Goal: Information Seeking & Learning: Learn about a topic

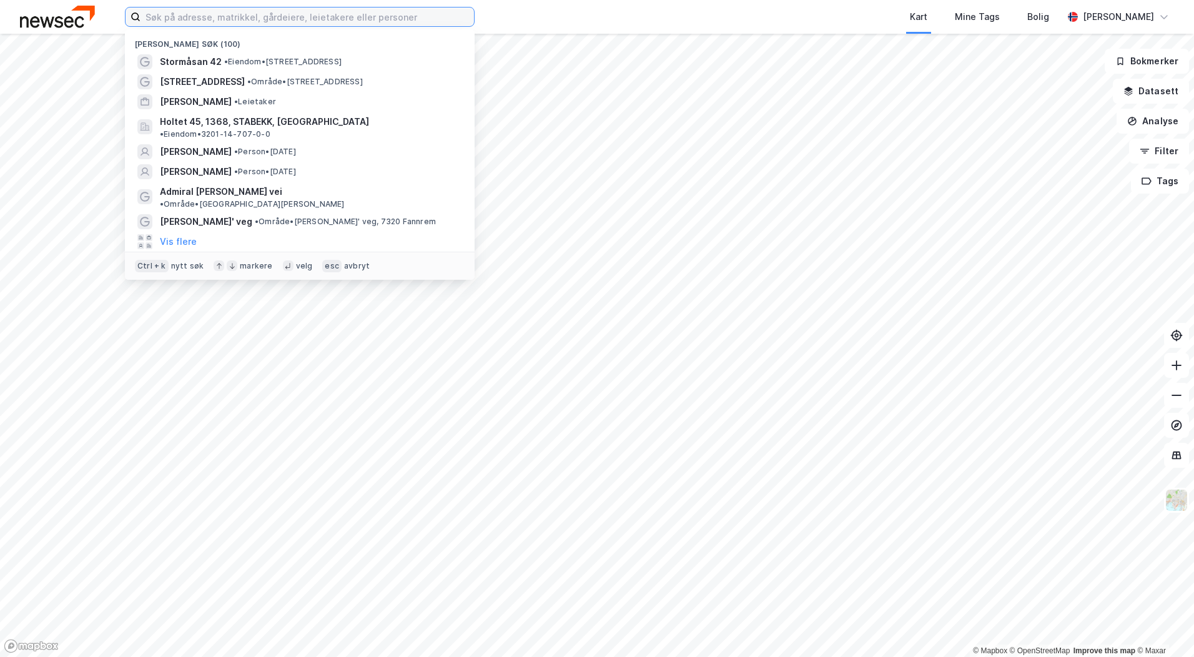
click at [185, 24] on input at bounding box center [306, 16] width 333 height 19
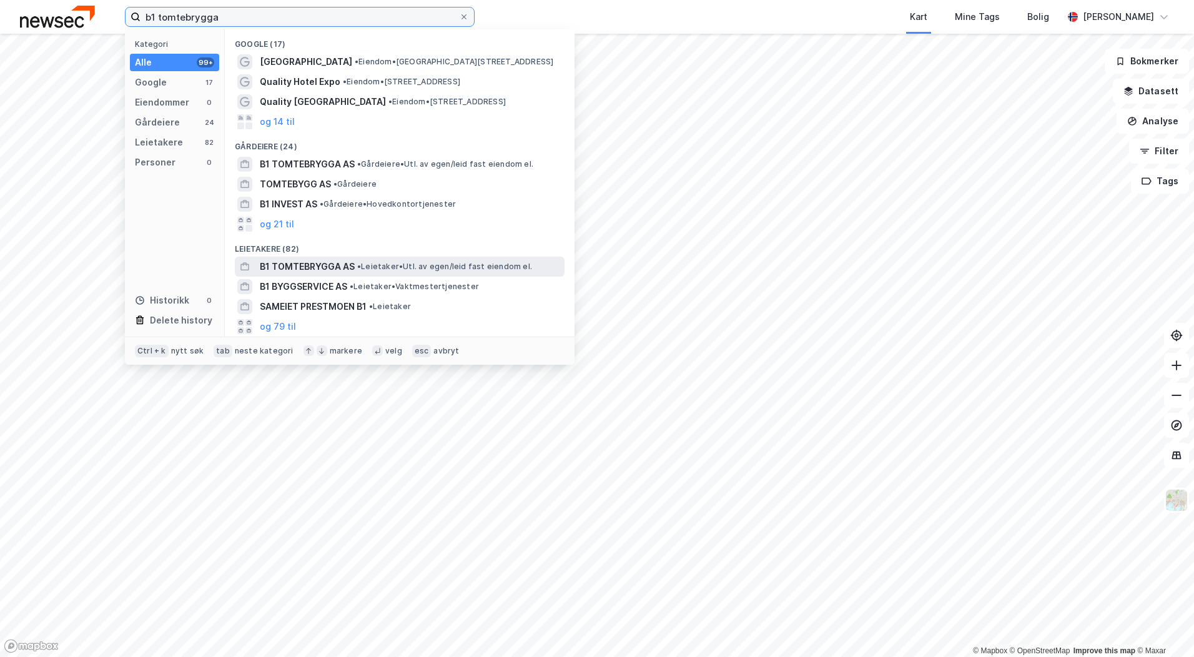
type input "b1 tomtebrygga"
click at [342, 261] on span "B1 TOMTEBRYGGA AS" at bounding box center [307, 266] width 95 height 15
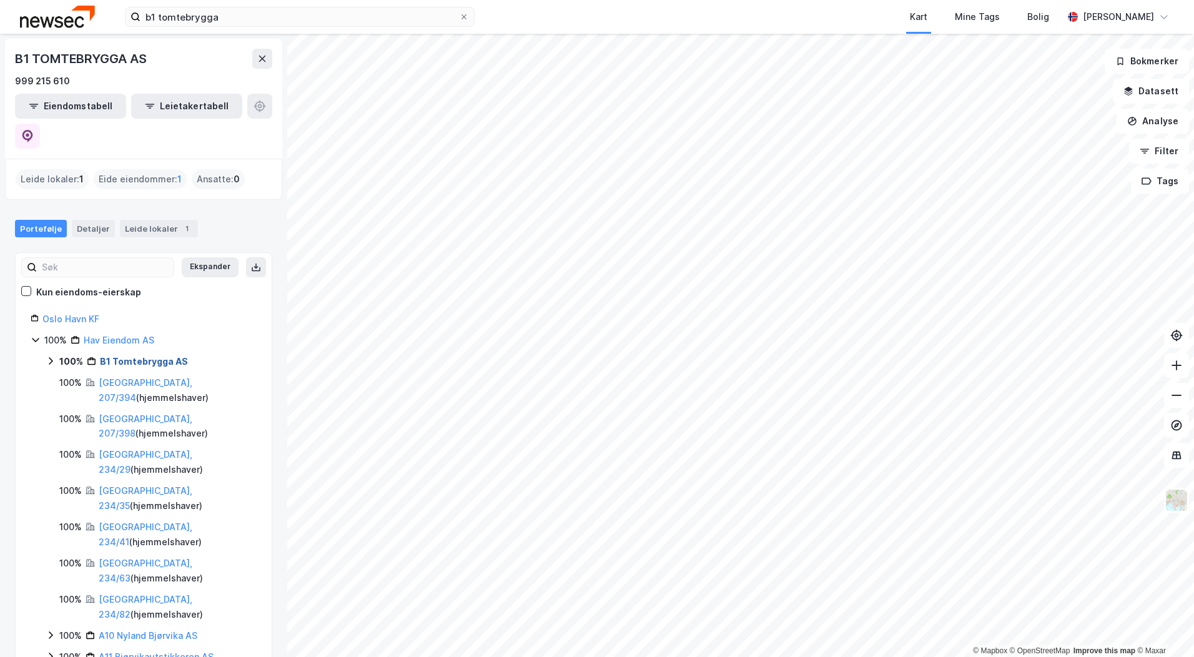
click at [137, 356] on link "B1 Tomtebrygga AS" at bounding box center [144, 361] width 88 height 11
click at [136, 356] on link "B1 Tomtebrygga AS" at bounding box center [144, 361] width 88 height 11
click at [134, 377] on link "[GEOGRAPHIC_DATA], 207/394" at bounding box center [146, 390] width 94 height 26
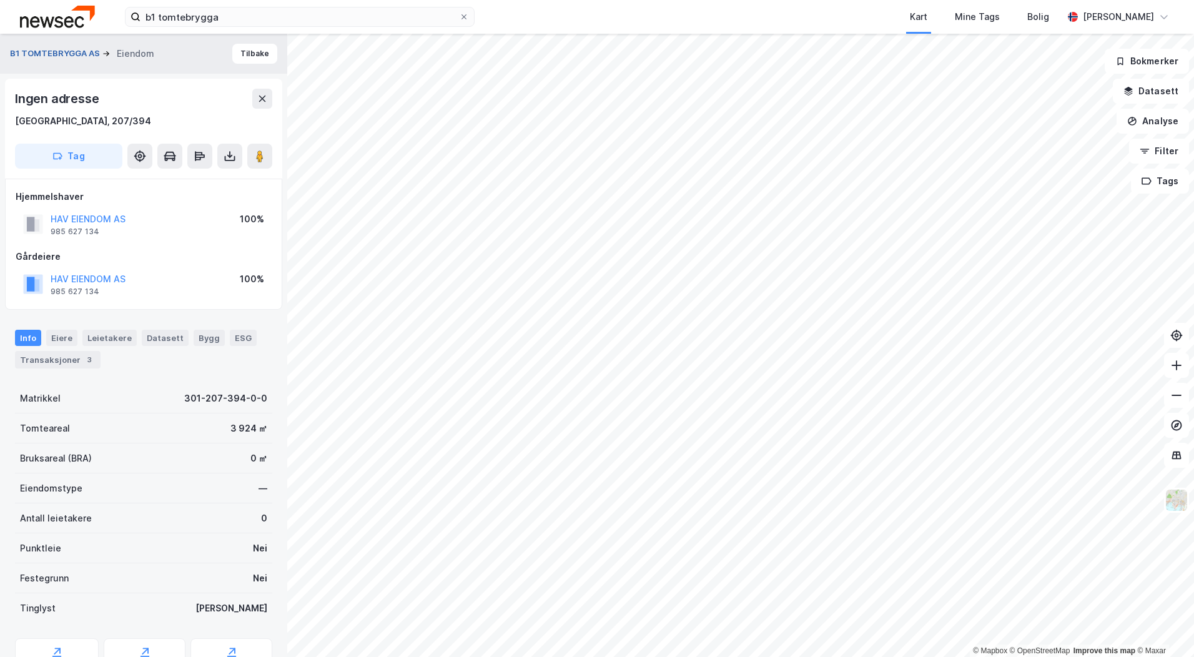
click at [68, 57] on button "B1 TOMTEBRYGGA AS" at bounding box center [56, 53] width 92 height 12
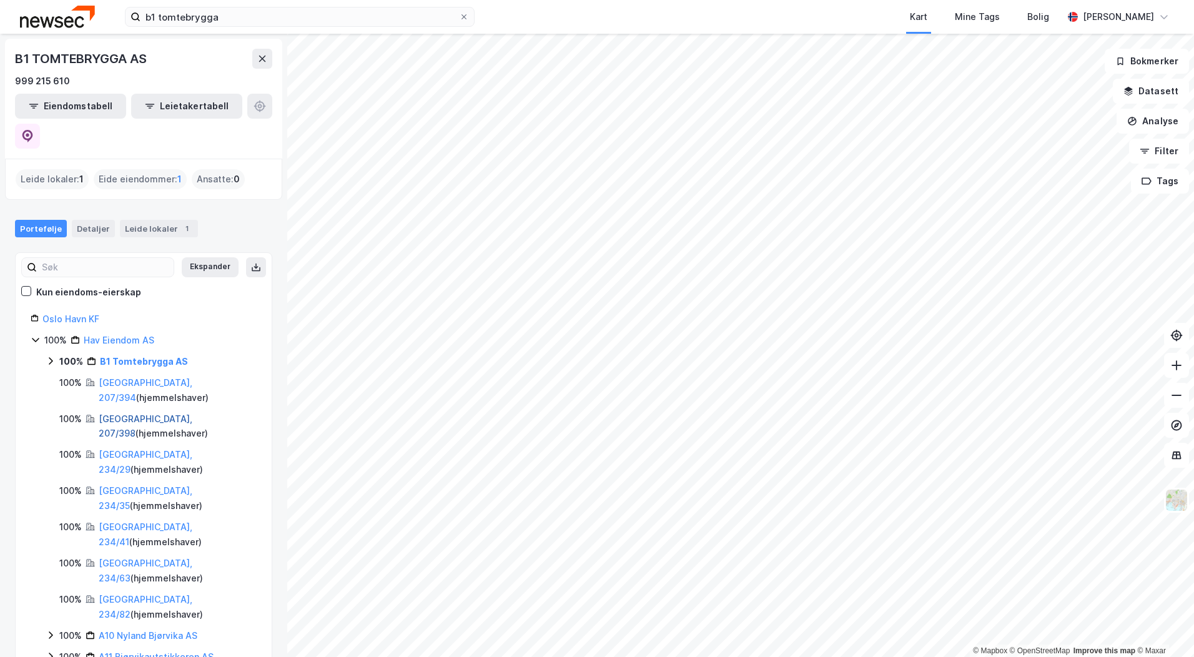
click at [129, 413] on link "[GEOGRAPHIC_DATA], 207/398" at bounding box center [146, 426] width 94 height 26
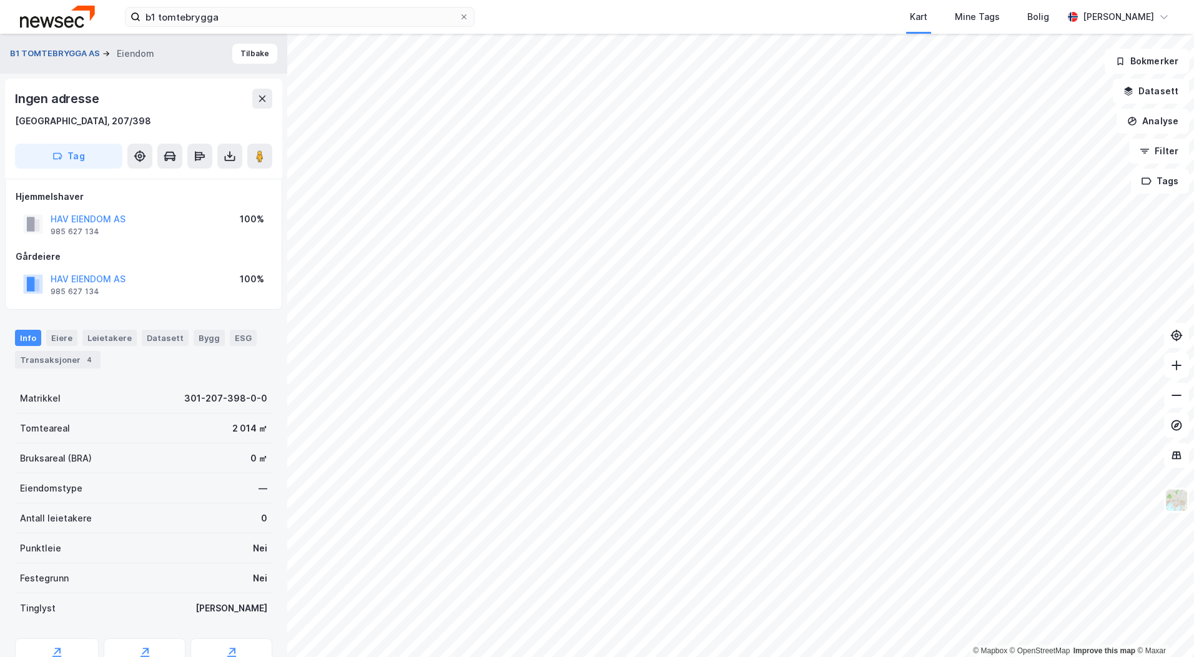
click at [67, 56] on button "B1 TOMTEBRYGGA AS" at bounding box center [56, 53] width 92 height 12
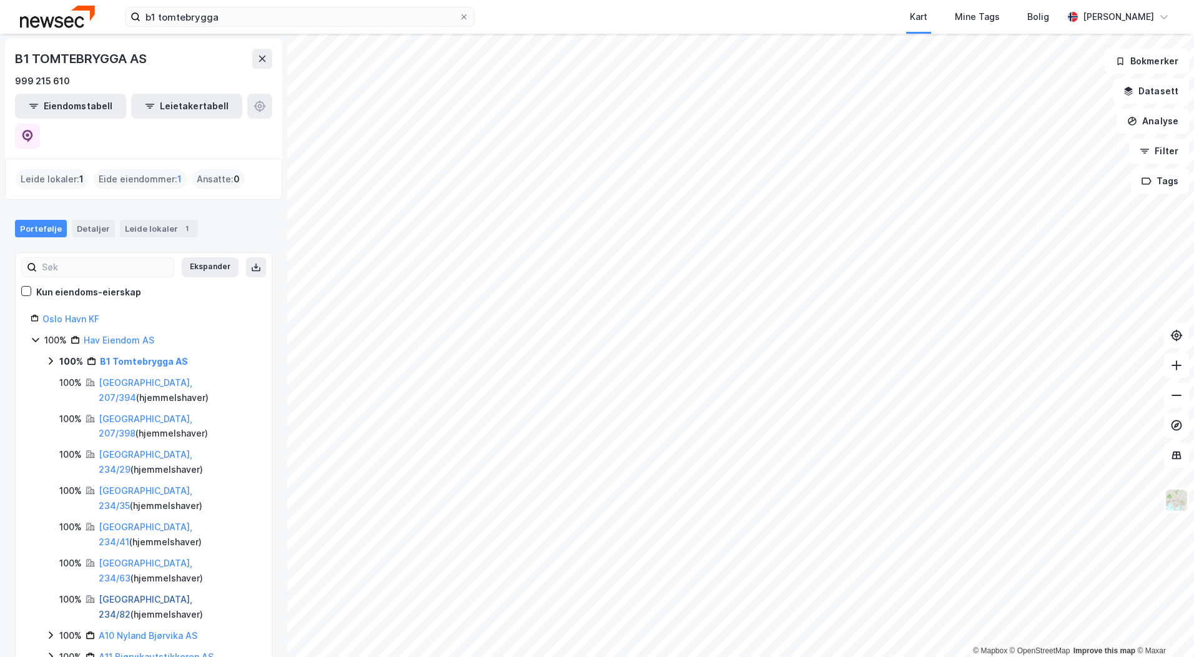
click at [113, 594] on link "[GEOGRAPHIC_DATA], 234/82" at bounding box center [146, 607] width 94 height 26
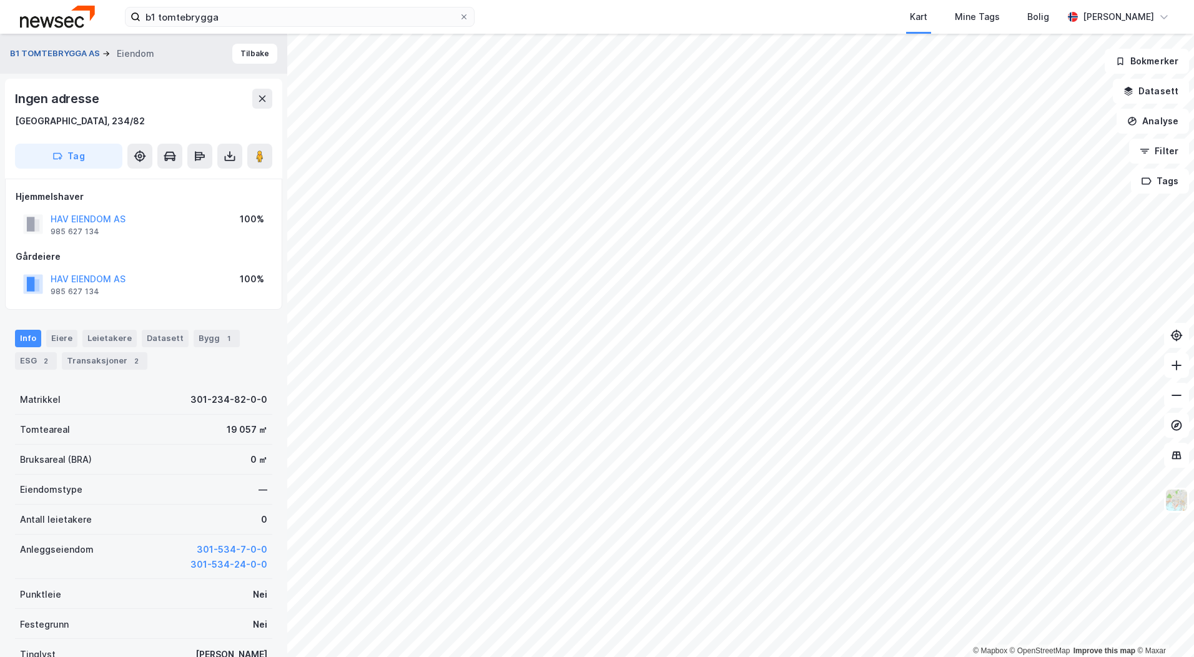
click at [36, 54] on button "B1 TOMTEBRYGGA AS" at bounding box center [56, 53] width 92 height 12
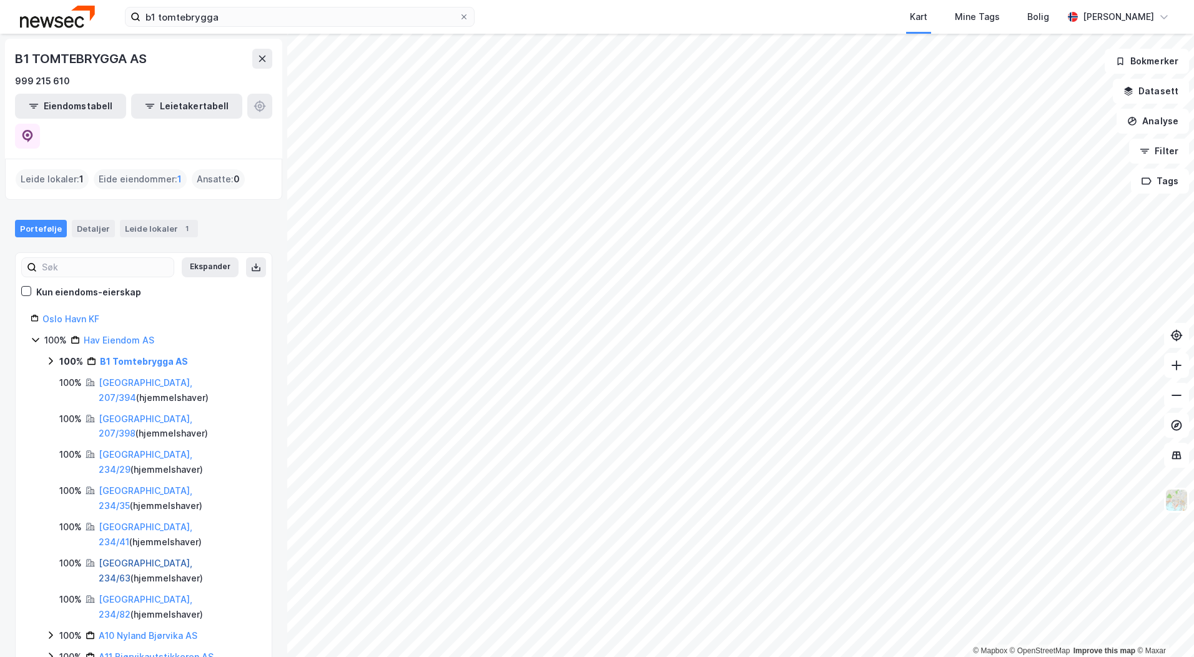
click at [122, 558] on link "[GEOGRAPHIC_DATA], 234/63" at bounding box center [146, 571] width 94 height 26
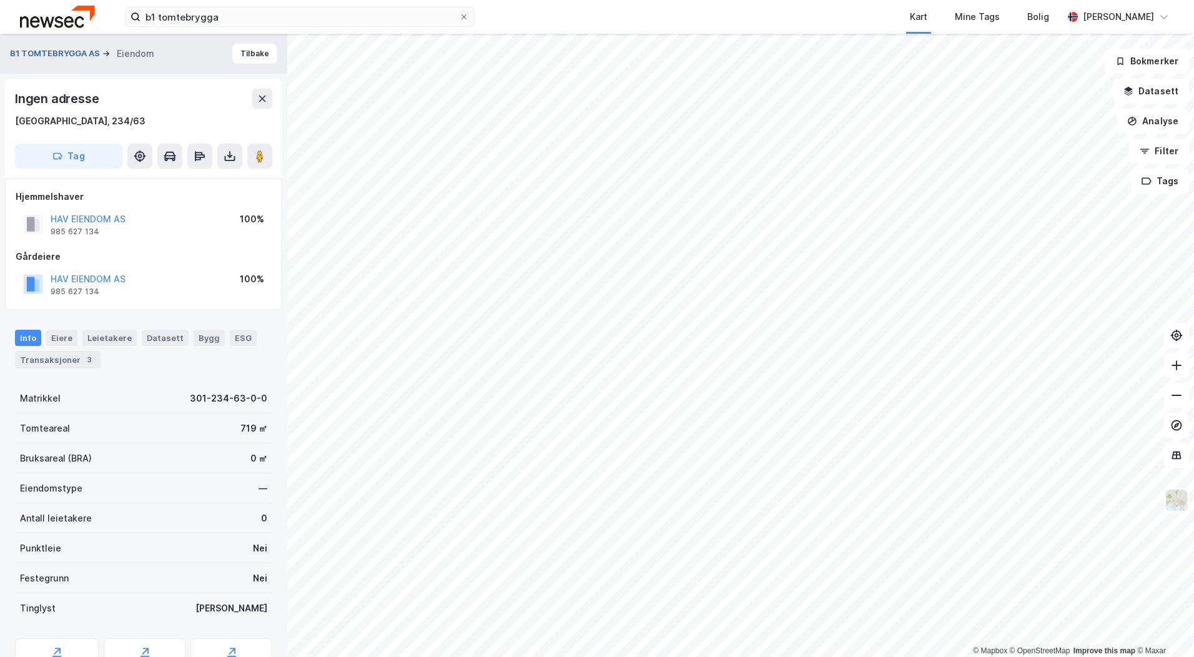
click at [77, 49] on button "B1 TOMTEBRYGGA AS" at bounding box center [56, 53] width 92 height 12
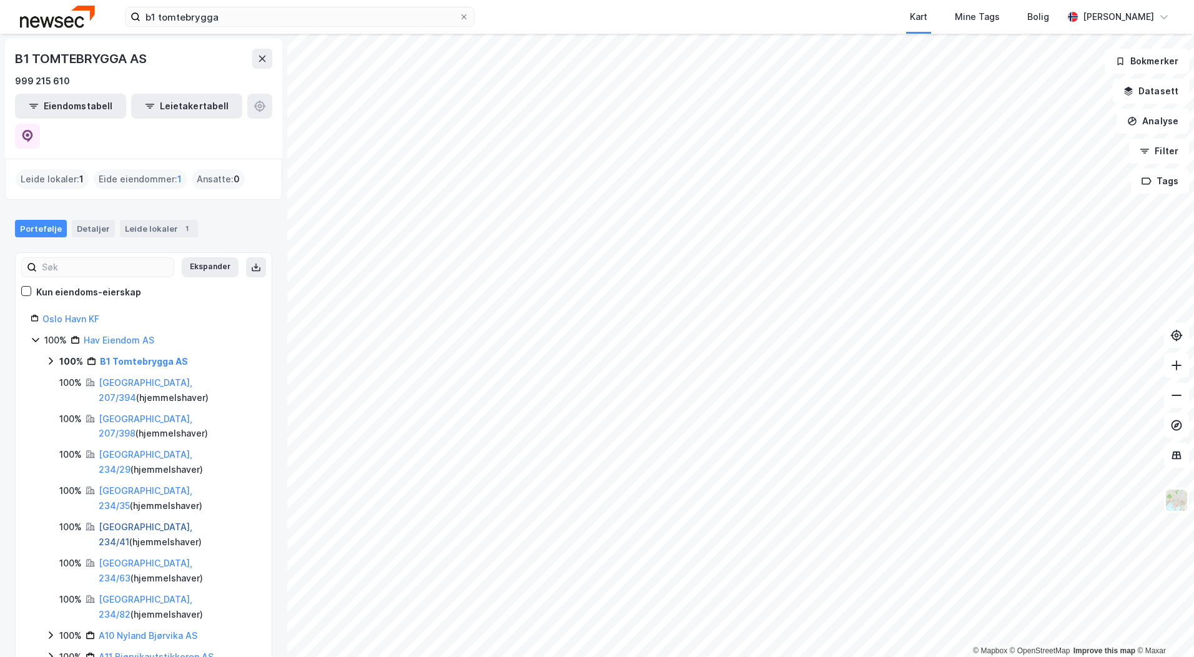
click at [134, 521] on link "[GEOGRAPHIC_DATA], 234/41" at bounding box center [146, 534] width 94 height 26
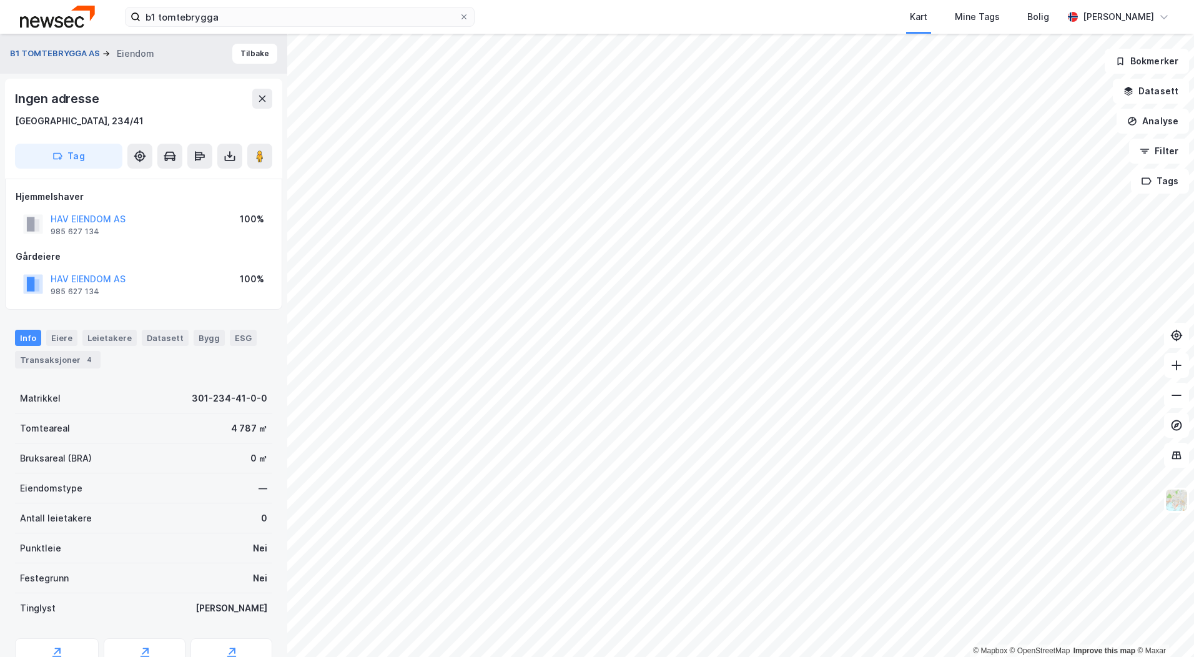
click at [77, 52] on button "B1 TOMTEBRYGGA AS" at bounding box center [56, 53] width 92 height 12
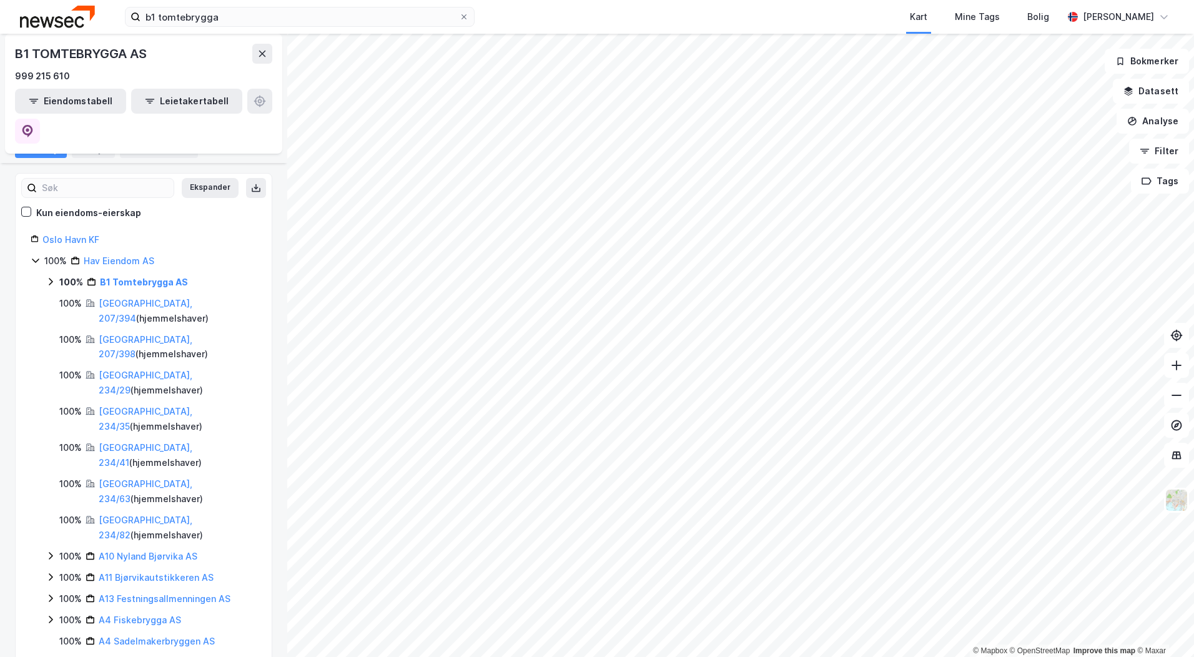
scroll to position [39, 0]
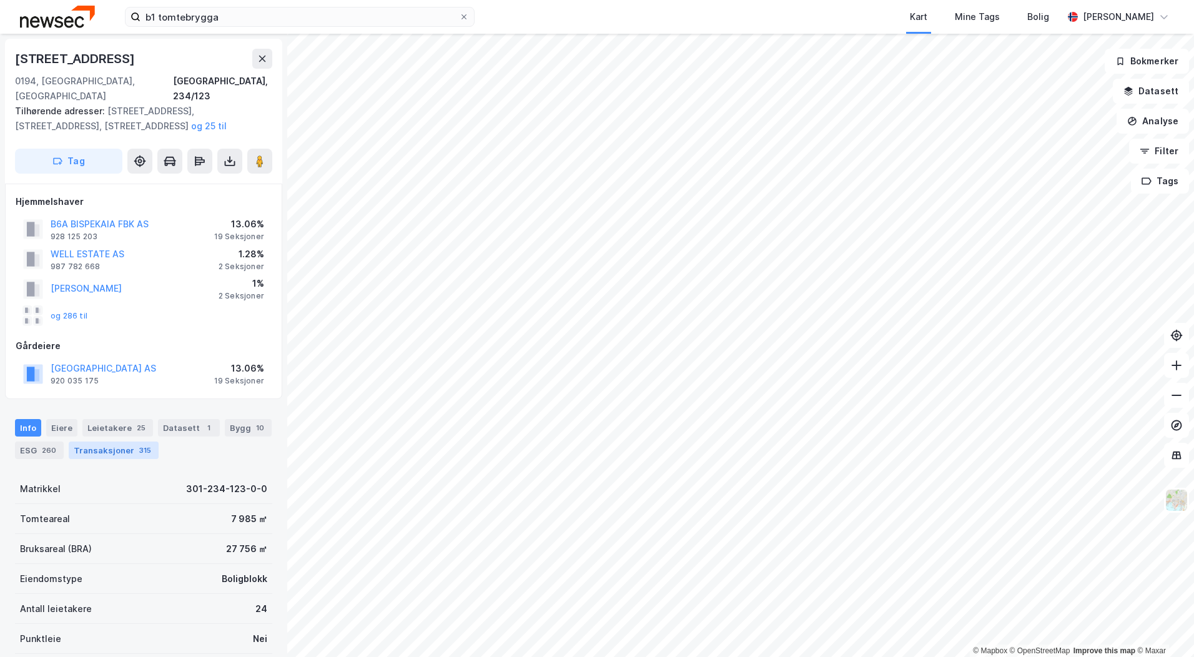
click at [114, 441] on div "Transaksjoner 315" at bounding box center [114, 449] width 90 height 17
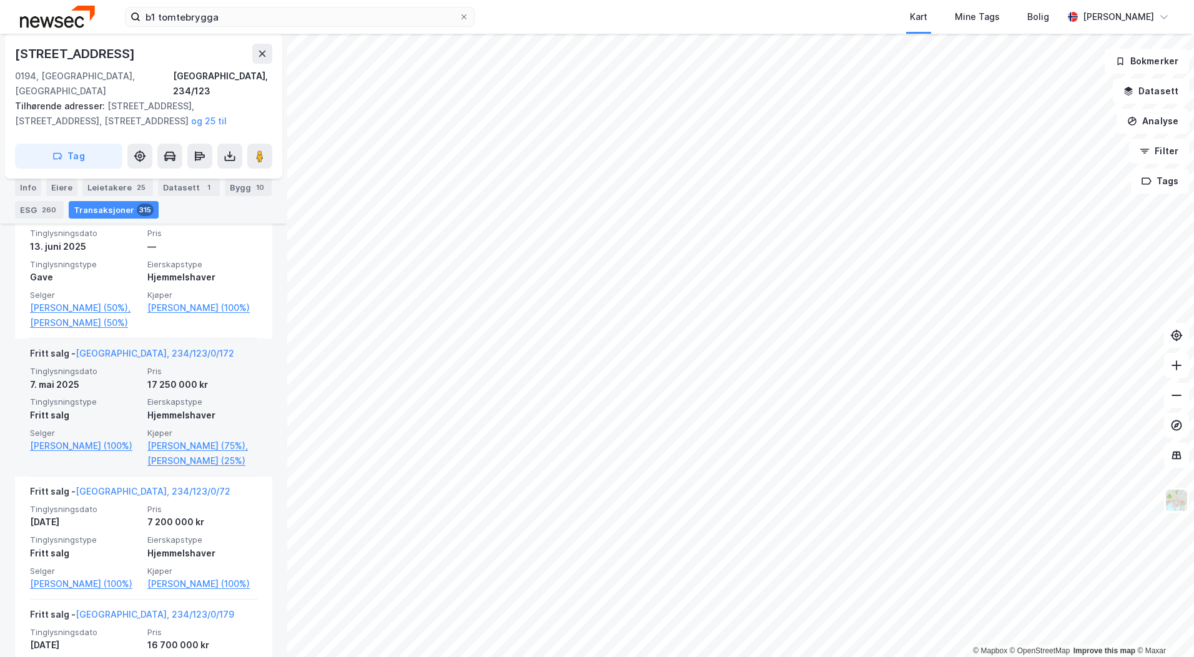
scroll to position [1535, 0]
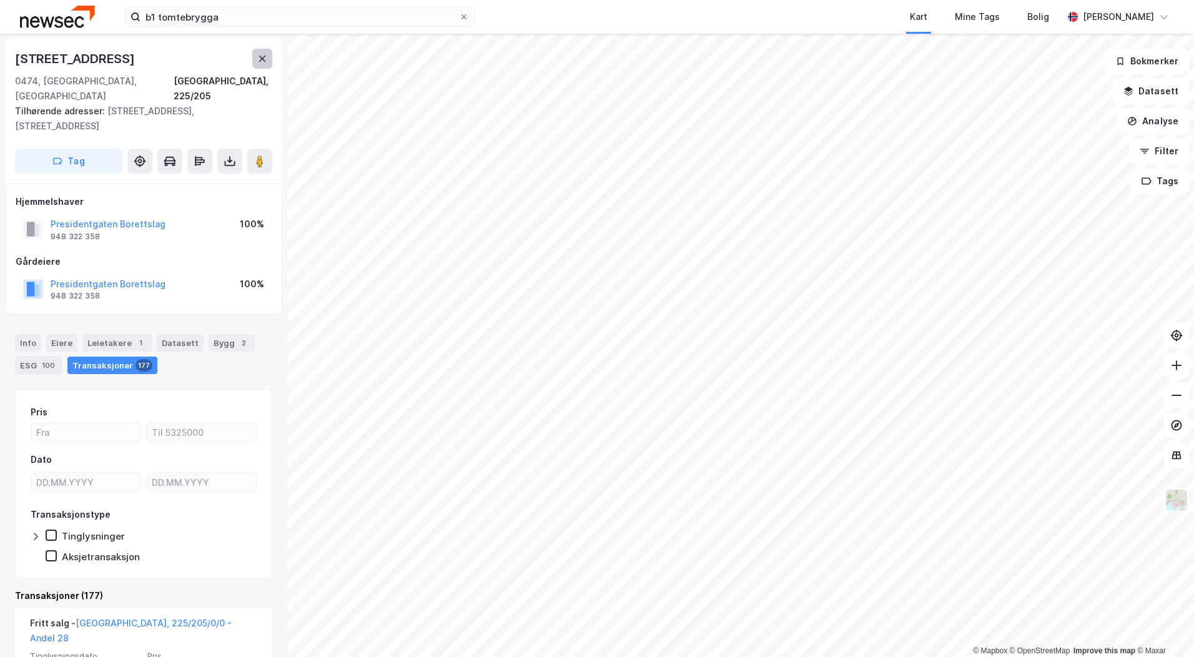
click at [263, 61] on icon at bounding box center [262, 59] width 10 height 10
